Goal: Transaction & Acquisition: Purchase product/service

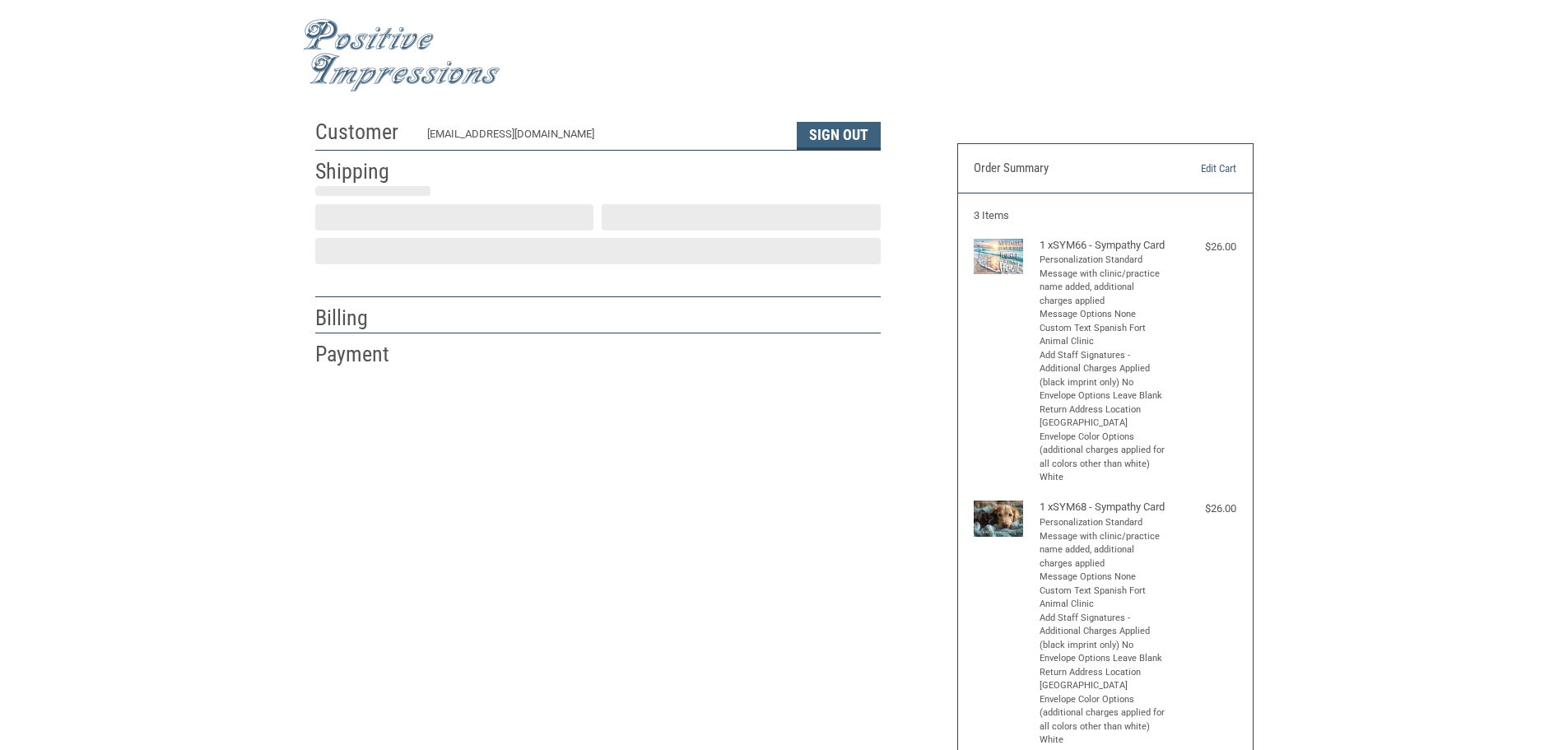
select select "US"
select select "AL"
type input "Spanish Fort"
select select "AL"
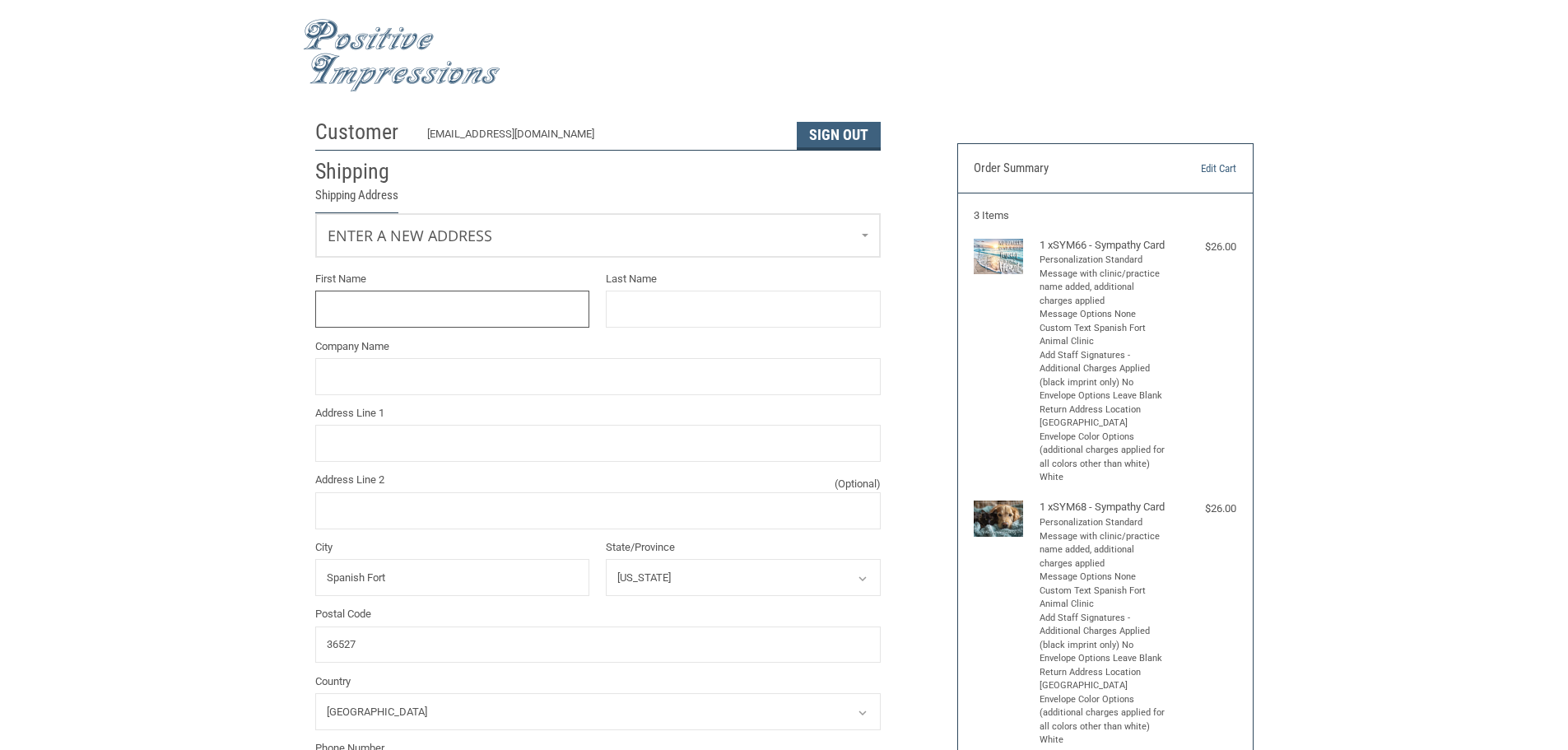
scroll to position [2, 0]
click at [445, 235] on span "Enter a new address" at bounding box center [398, 232] width 141 height 17
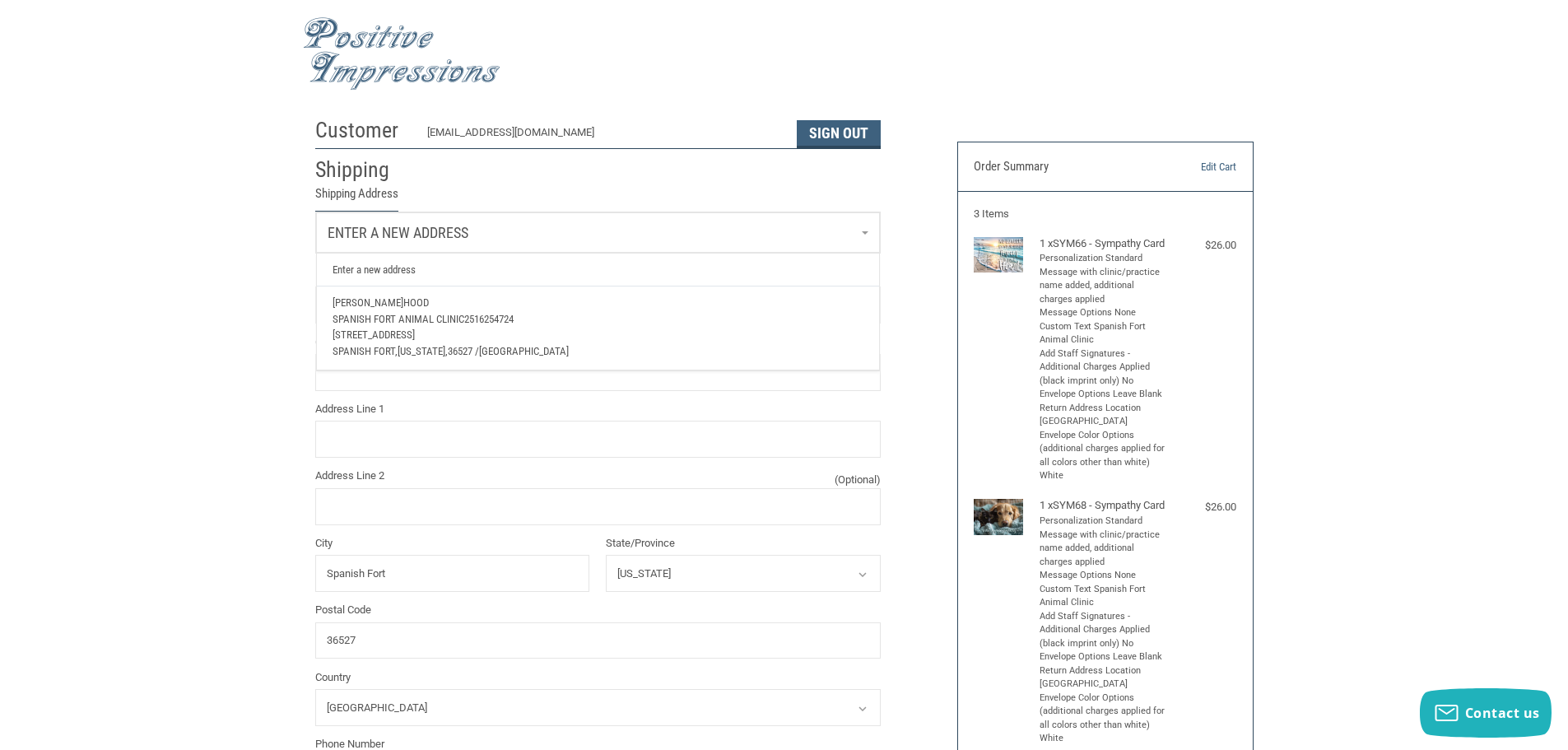
click at [404, 308] on span "Hood" at bounding box center [417, 302] width 26 height 12
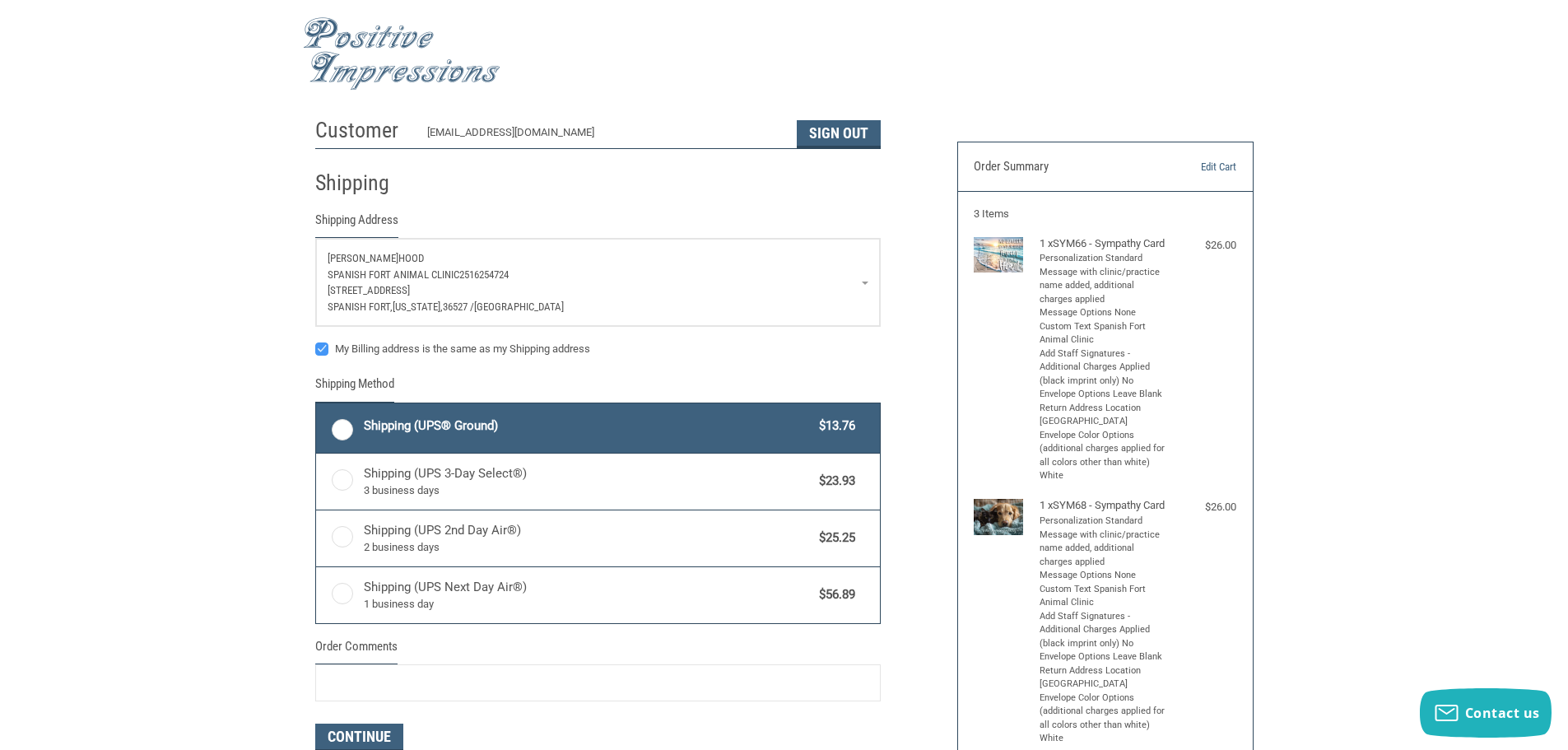
click at [345, 426] on label "Shipping (UPS® Ground) $13.76" at bounding box center [598, 429] width 564 height 50
click at [317, 406] on input "Shipping (UPS® Ground) $13.76" at bounding box center [316, 405] width 1 height 1
radio input "true"
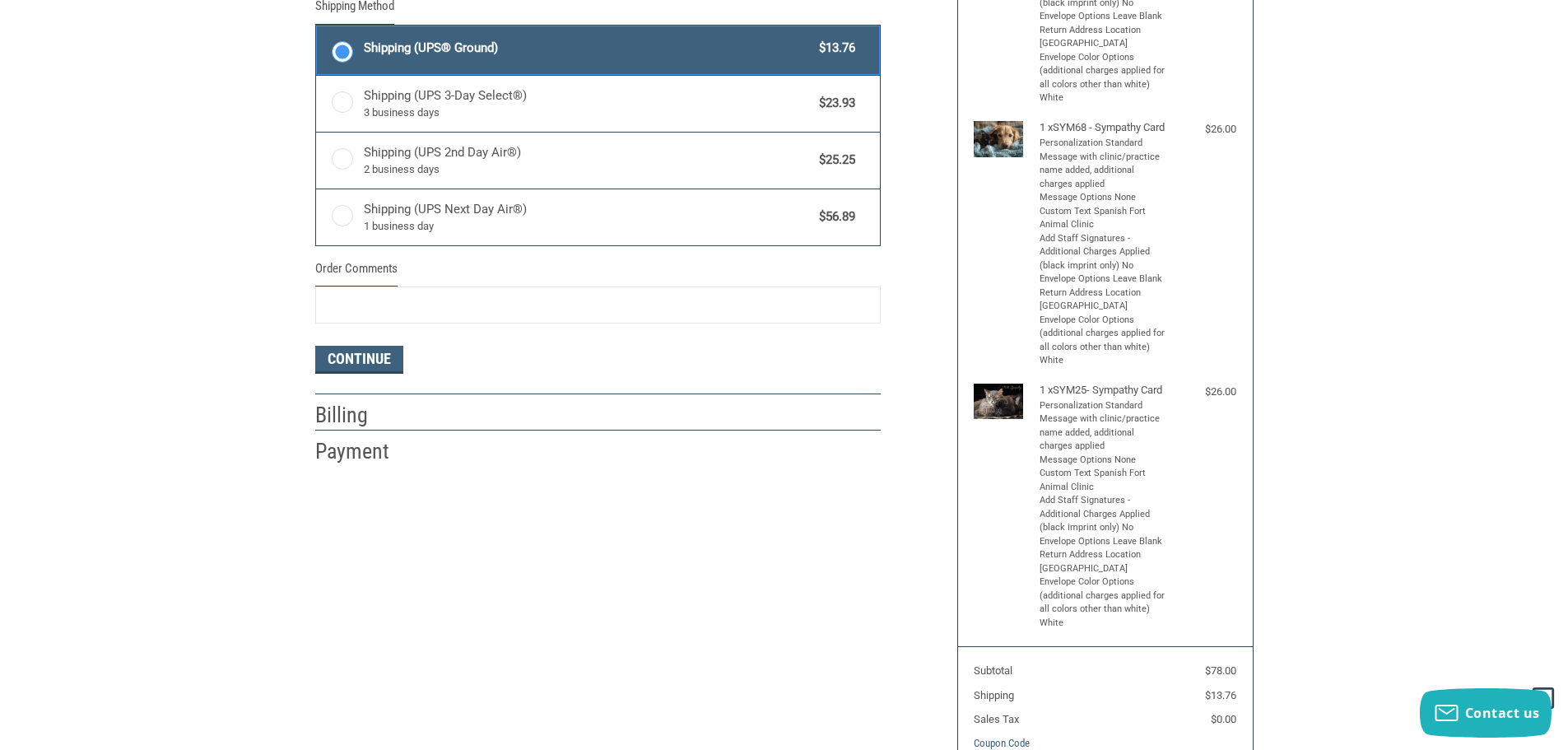
scroll to position [414, 0]
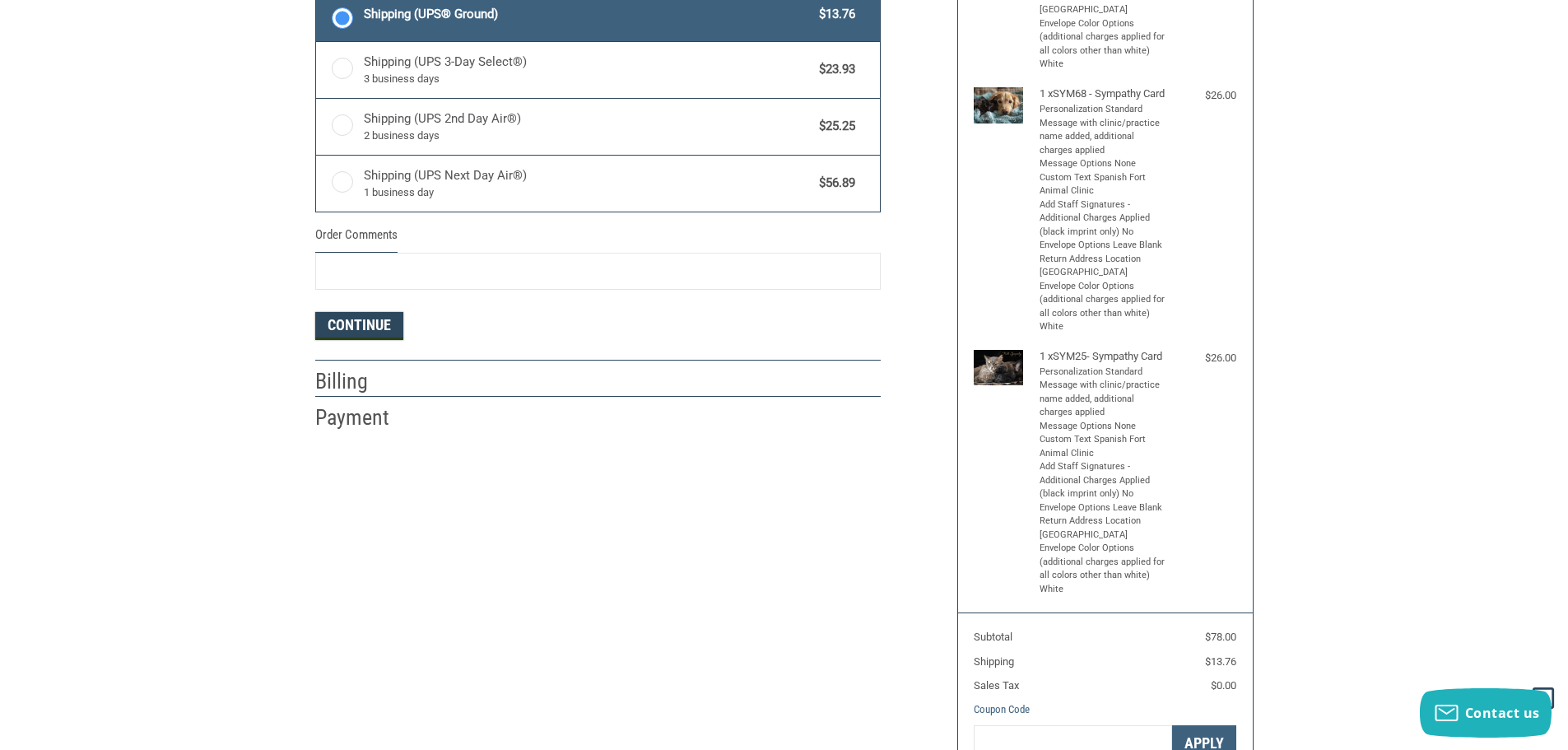
click at [361, 327] on button "Continue" at bounding box center [359, 326] width 88 height 28
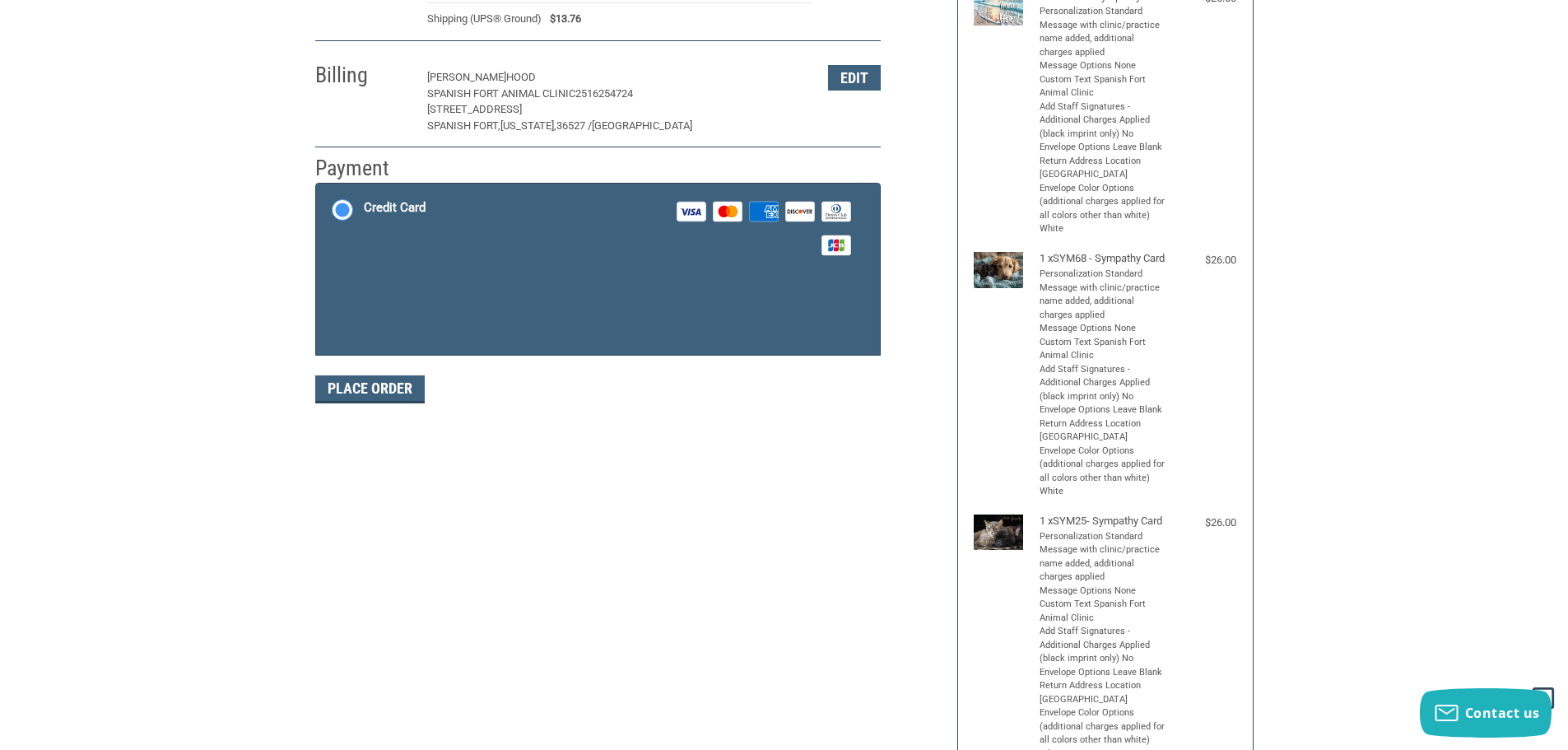
scroll to position [247, 0]
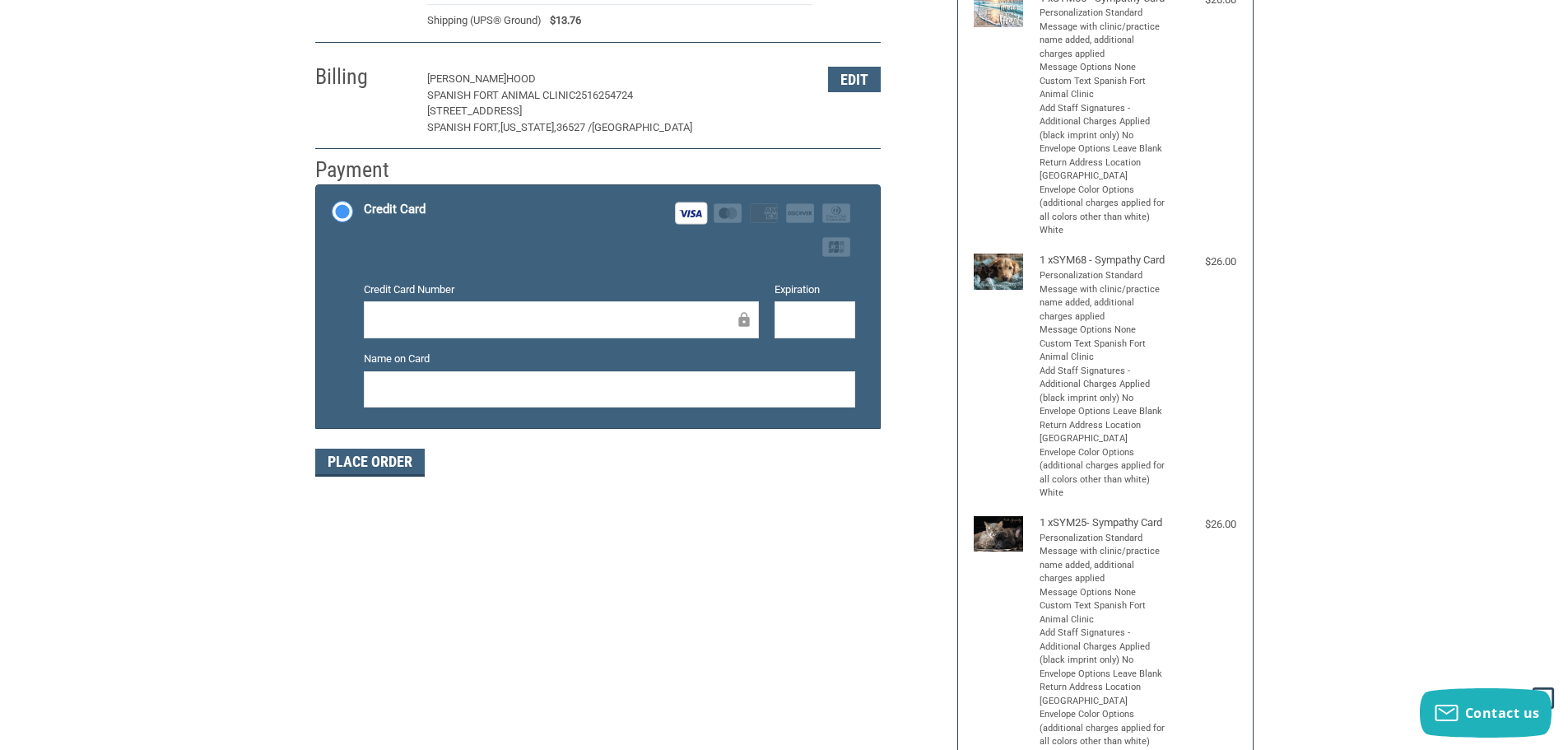
click at [308, 363] on div "Customer [EMAIL_ADDRESS][DOMAIN_NAME] Sign Out Shipping [PERSON_NAME] Spanish F…" at bounding box center [624, 180] width 642 height 633
click at [353, 461] on button "Place Order" at bounding box center [370, 463] width 109 height 28
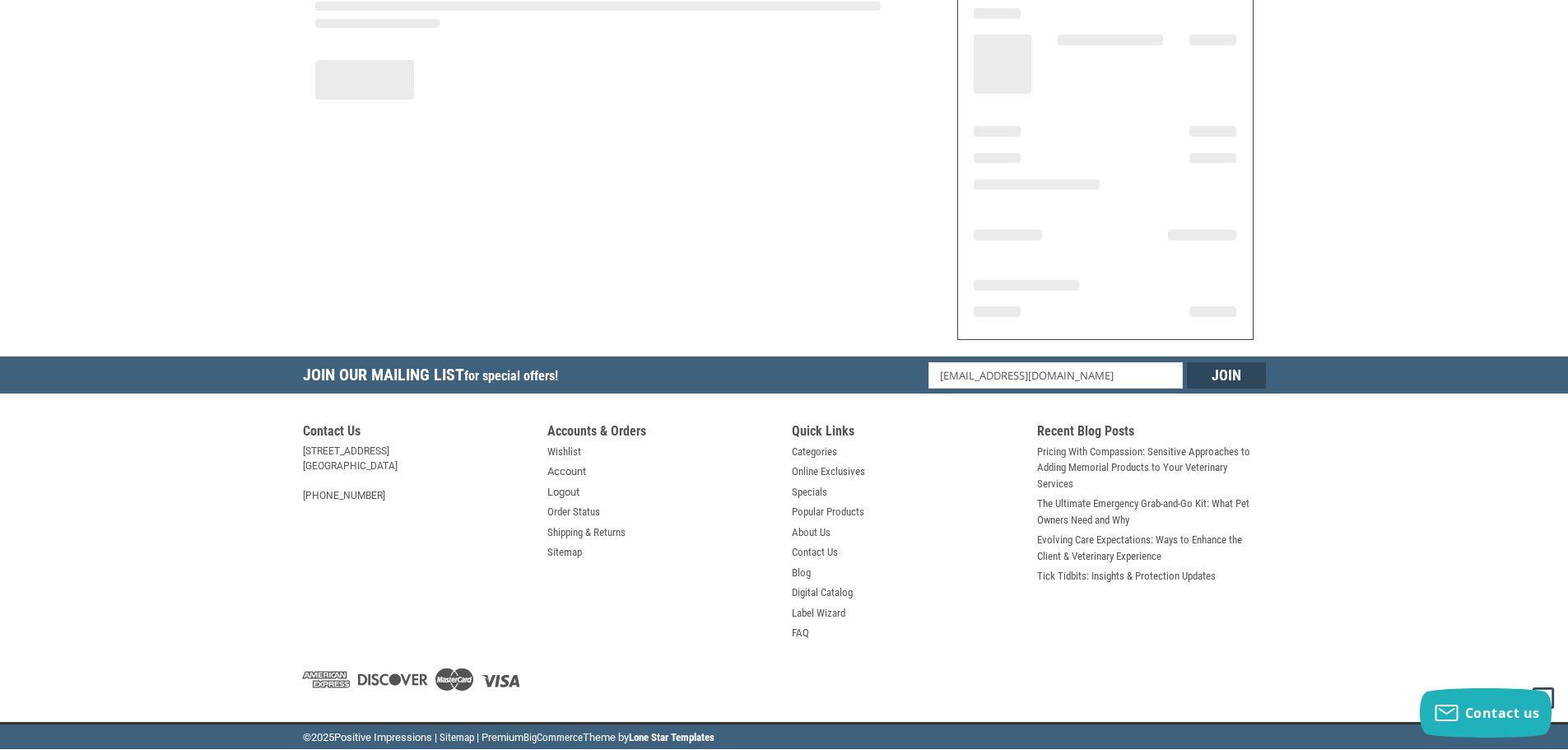
scroll to position [198, 0]
